Goal: Find specific page/section: Find specific page/section

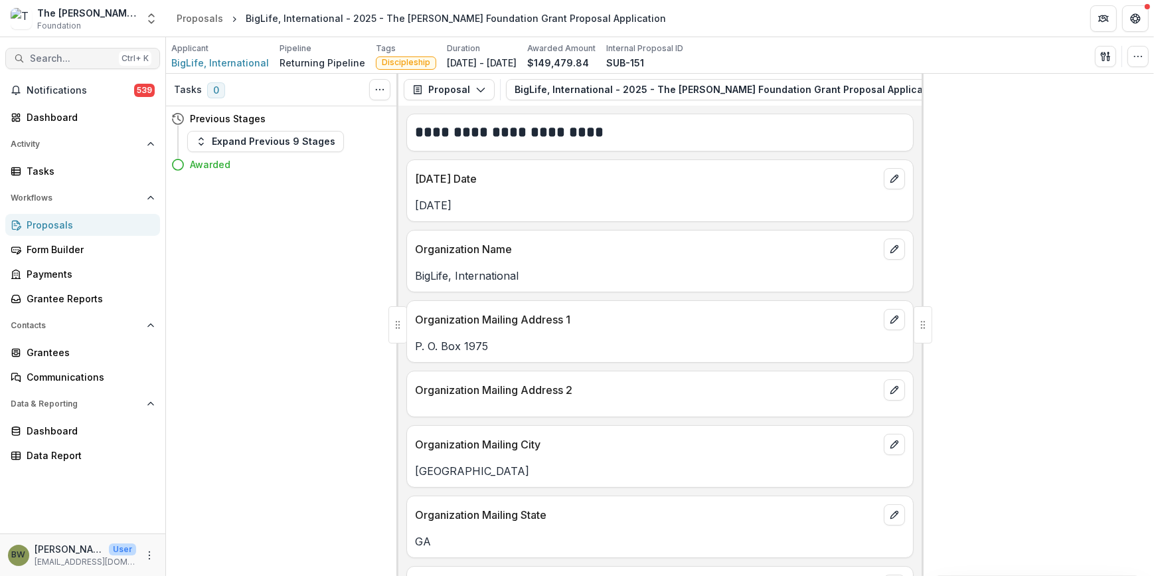
click at [51, 59] on span "Search..." at bounding box center [72, 58] width 84 height 11
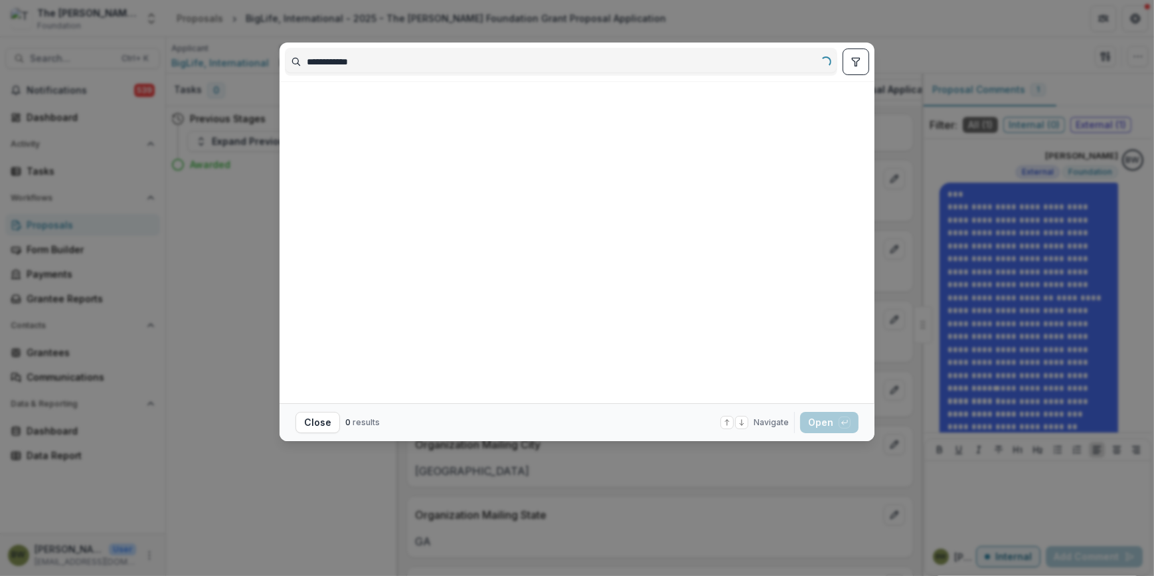
type input "**********"
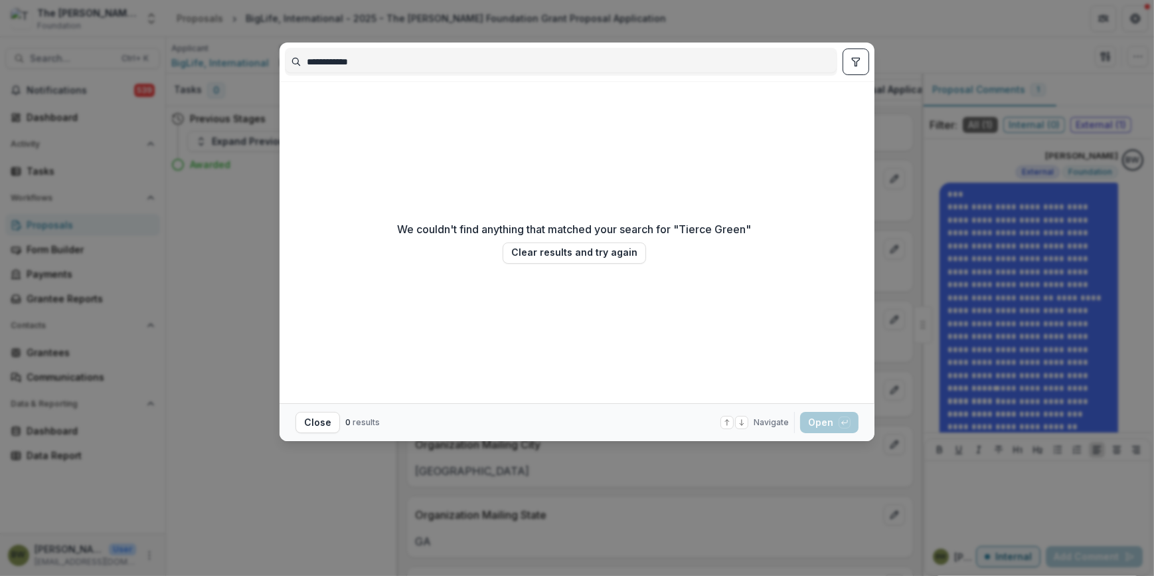
drag, startPoint x: 385, startPoint y: 70, endPoint x: 218, endPoint y: 67, distance: 166.6
click at [218, 67] on div "**********" at bounding box center [577, 288] width 1154 height 576
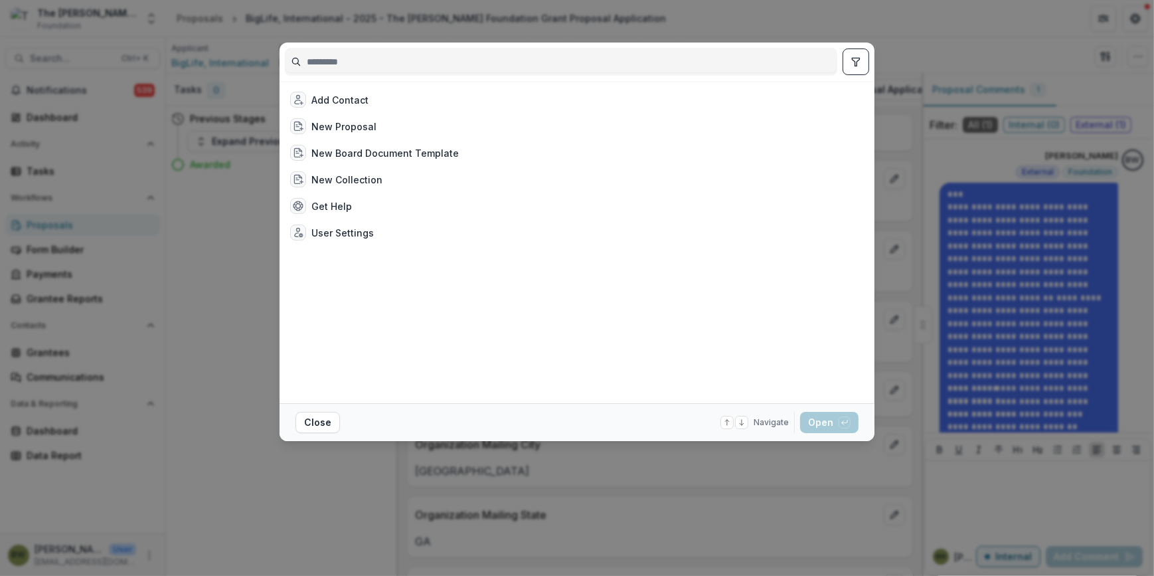
click at [775, 26] on div "Add Contact New Proposal New Board Document Template New Collection Get Help Us…" at bounding box center [577, 288] width 1154 height 576
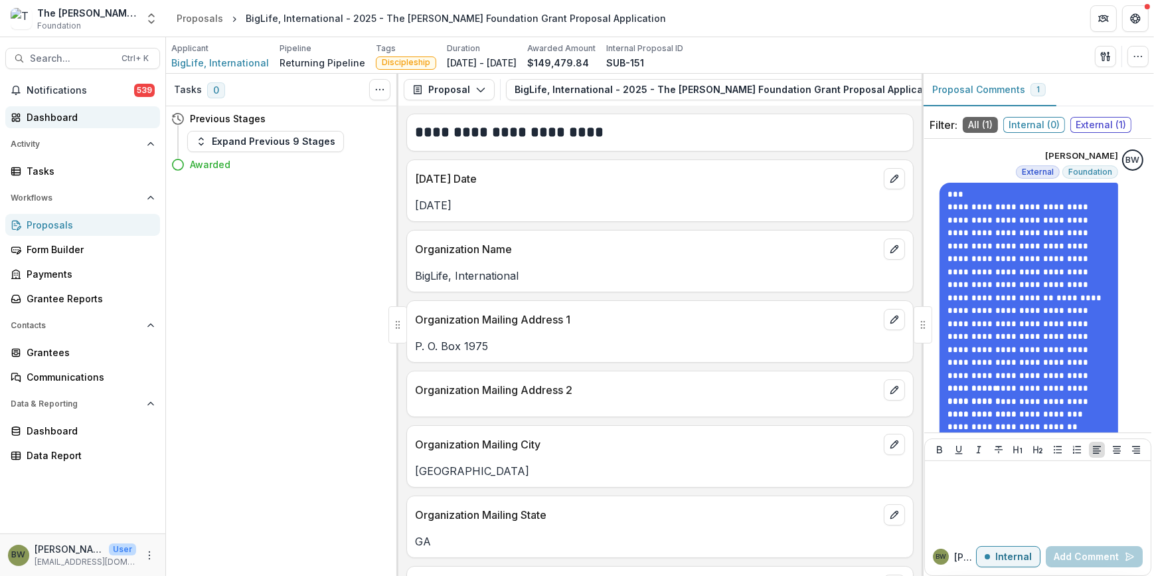
click at [40, 122] on div "Dashboard" at bounding box center [88, 117] width 123 height 14
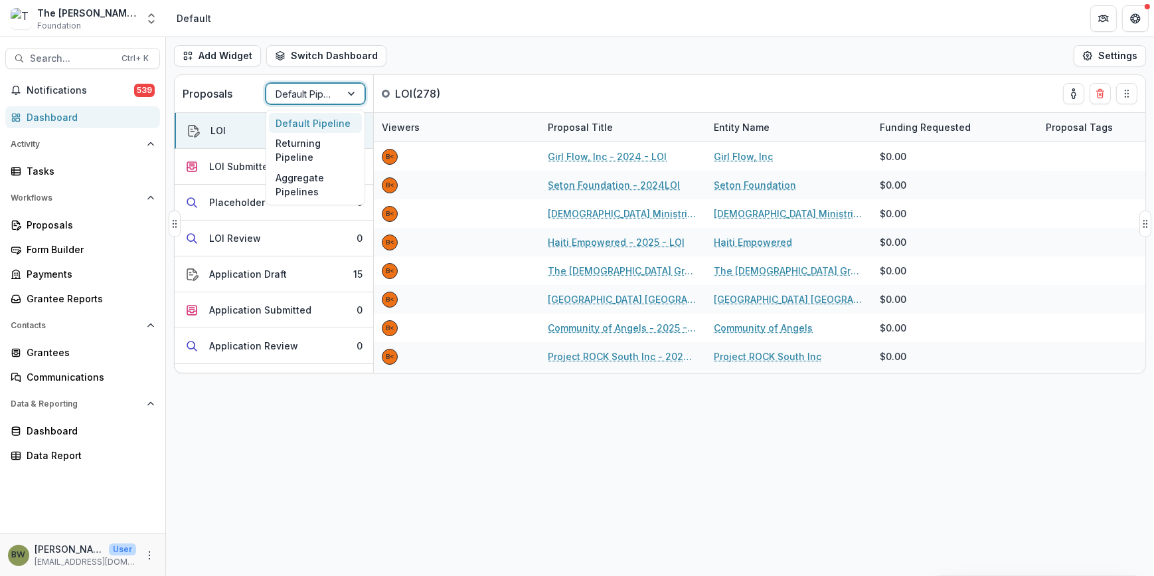
click at [313, 88] on div at bounding box center [303, 94] width 56 height 17
click at [308, 159] on div "Returning Pipeline" at bounding box center [315, 150] width 93 height 35
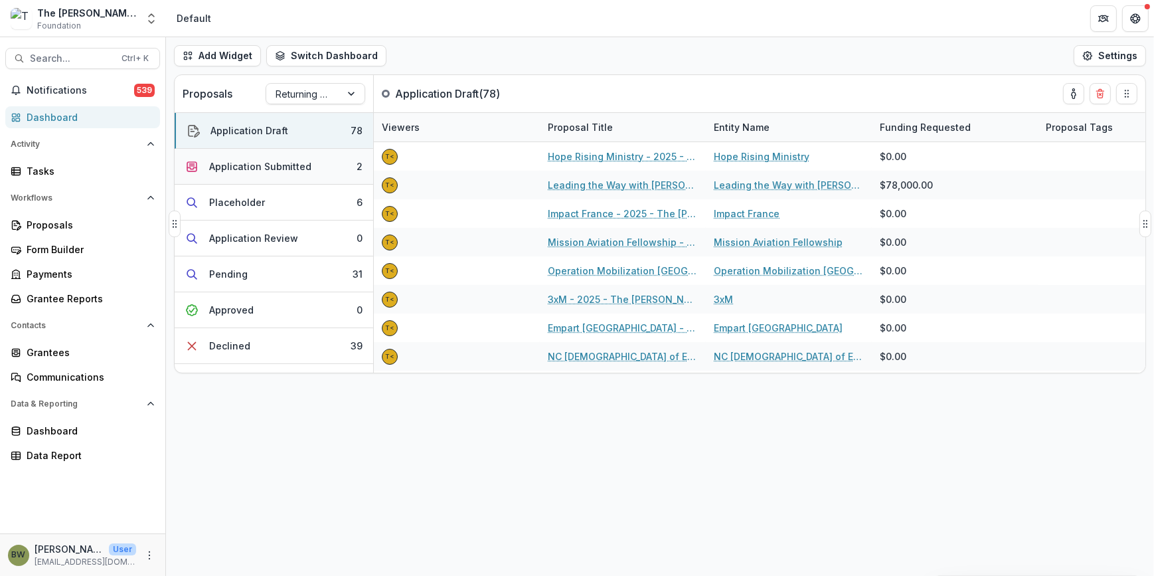
click at [232, 159] on div "Application Submitted" at bounding box center [260, 166] width 102 height 14
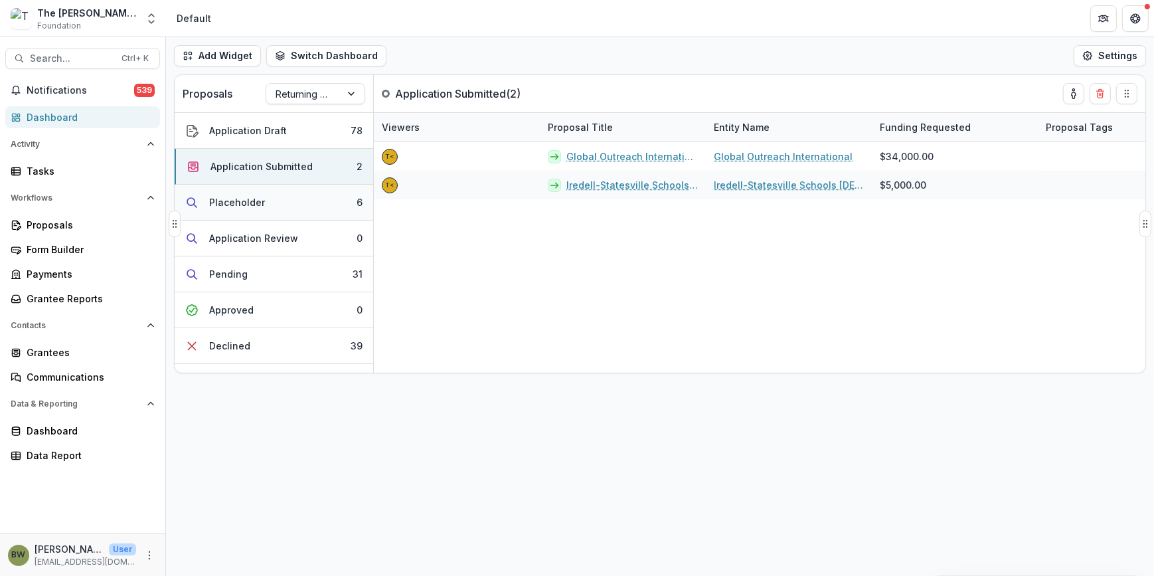
click at [248, 197] on div "Placeholder" at bounding box center [237, 202] width 56 height 14
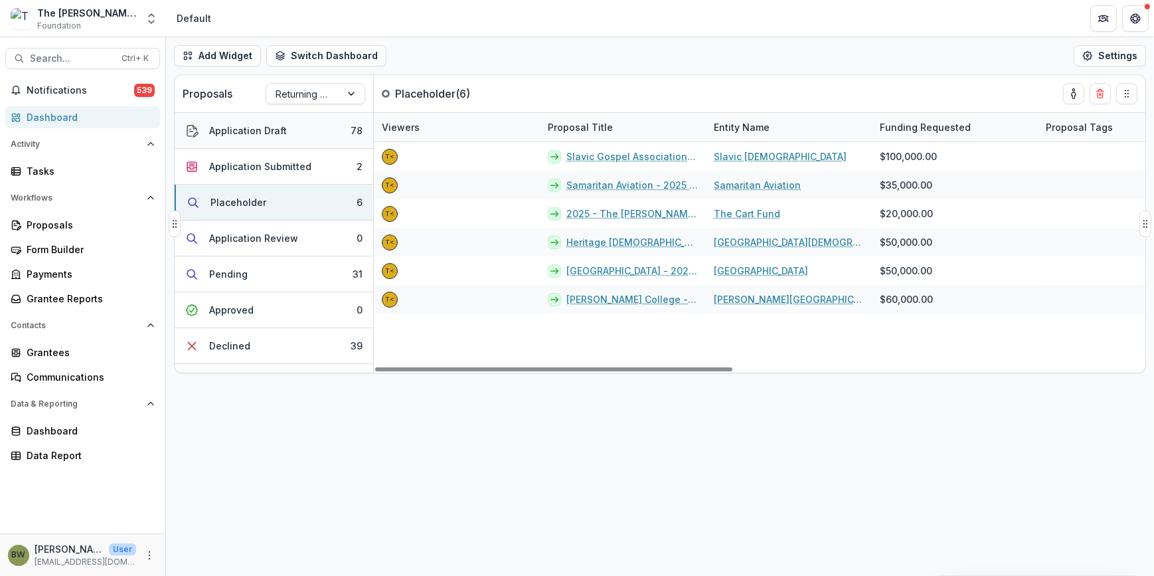
click at [251, 140] on button "Application Draft 78" at bounding box center [274, 131] width 198 height 36
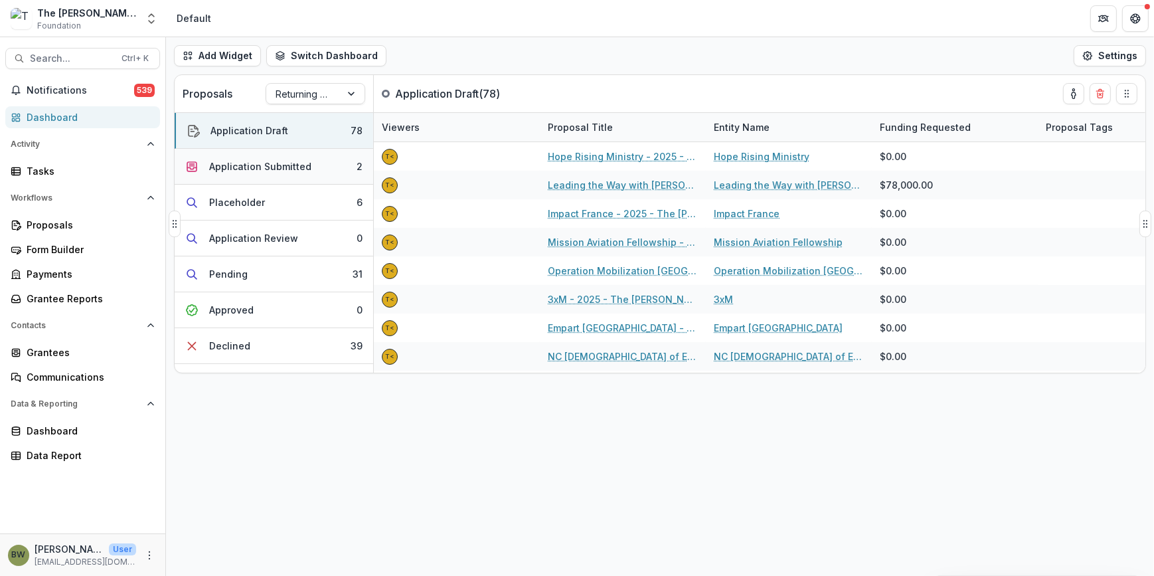
click at [260, 166] on div "Application Submitted" at bounding box center [260, 166] width 102 height 14
